Goal: Book appointment/travel/reservation

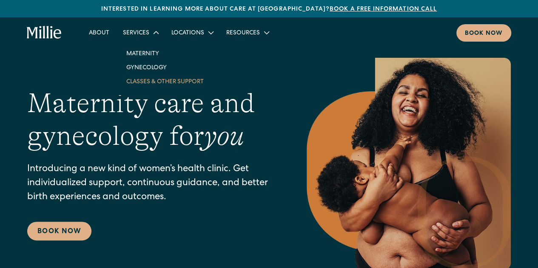
click at [167, 78] on link "Classes & Other Support" at bounding box center [165, 81] width 91 height 14
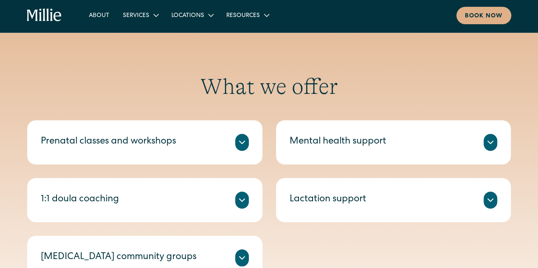
scroll to position [248, 0]
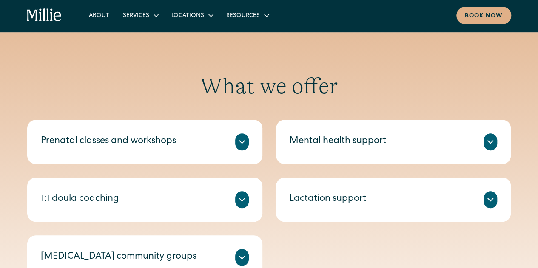
click at [345, 135] on div "Mental health support" at bounding box center [338, 142] width 97 height 14
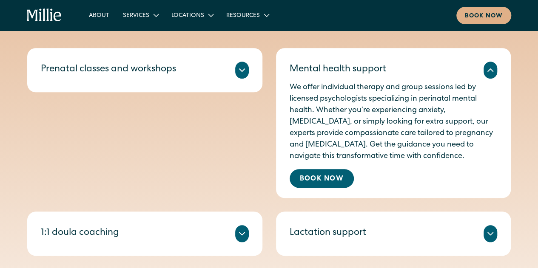
scroll to position [321, 0]
click at [330, 175] on link "Book Now" at bounding box center [322, 178] width 64 height 19
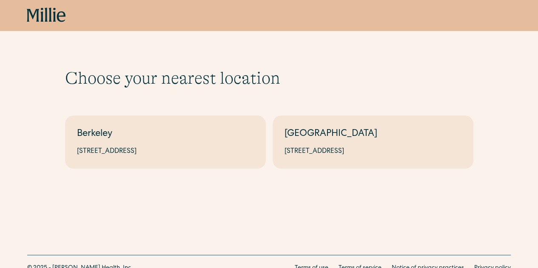
scroll to position [35, 0]
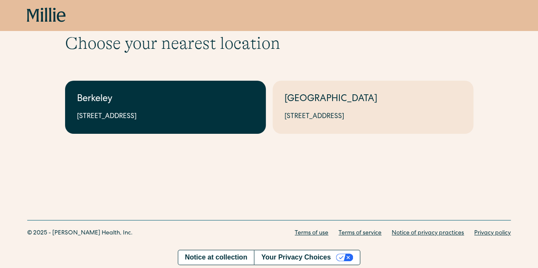
click at [191, 106] on div "Berkeley" at bounding box center [165, 100] width 177 height 14
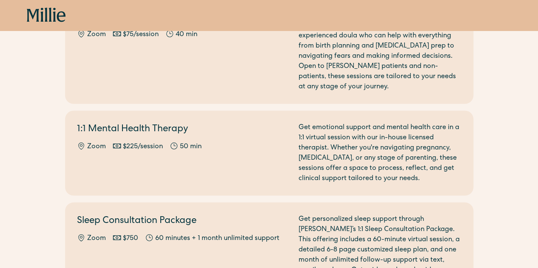
scroll to position [788, 0]
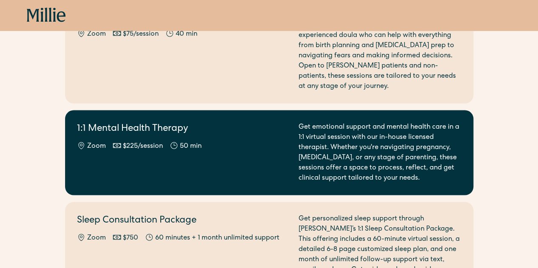
click at [383, 137] on div "Get emotional support and mental health care in a 1:1 virtual session with our …" at bounding box center [380, 152] width 163 height 61
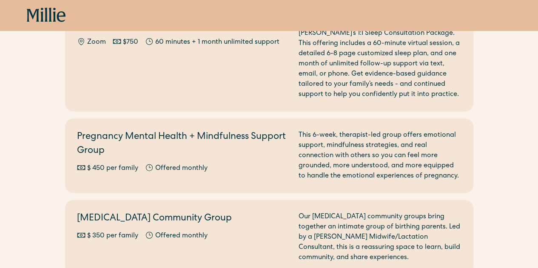
scroll to position [986, 0]
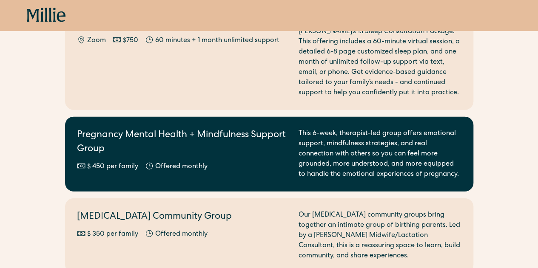
click at [218, 131] on h2 "Pregnancy Mental Health + Mindfulness Support Group" at bounding box center [182, 143] width 211 height 28
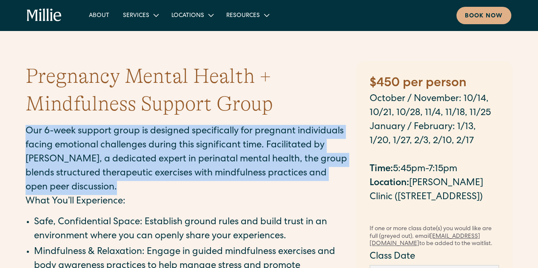
drag, startPoint x: 27, startPoint y: 130, endPoint x: 118, endPoint y: 183, distance: 105.0
click at [118, 183] on p "Our 6-week support group is designed specifically for pregnant individuals faci…" at bounding box center [187, 160] width 322 height 70
copy p "Our 6-week support group is designed specifically for pregnant individuals faci…"
